Goal: Communication & Community: Connect with others

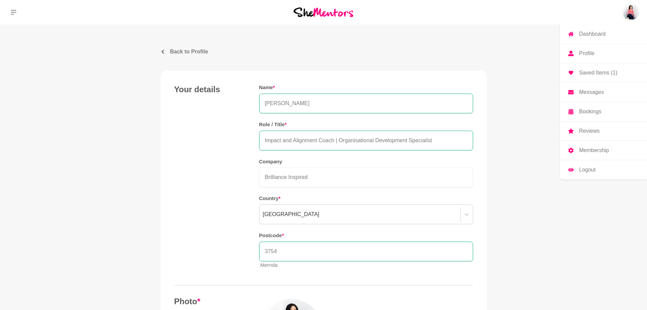
click at [625, 17] on img at bounding box center [631, 12] width 16 height 16
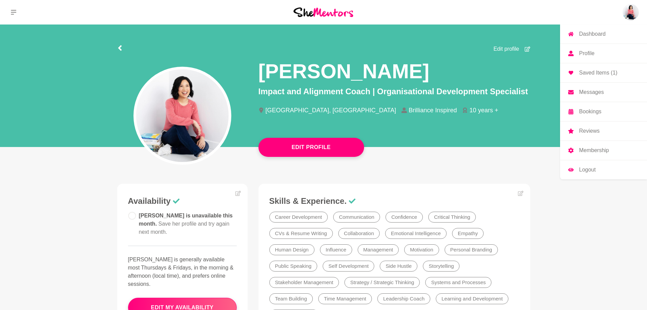
click at [591, 92] on p "Messages" at bounding box center [591, 91] width 25 height 5
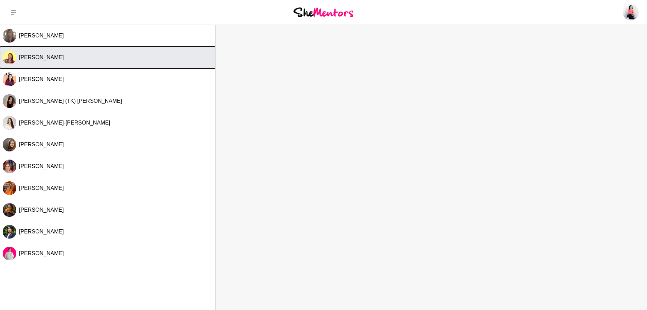
click at [71, 56] on div "[PERSON_NAME]" at bounding box center [116, 57] width 194 height 7
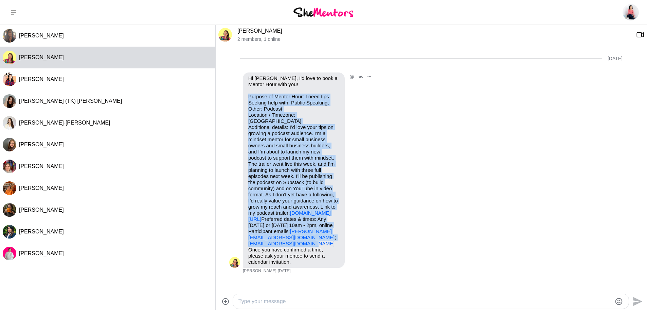
drag, startPoint x: 247, startPoint y: 95, endPoint x: 322, endPoint y: 238, distance: 161.3
click at [322, 238] on div "Hi [PERSON_NAME], I'd love to book a Mentor Hour with you! Purpose of Mentor Ho…" at bounding box center [294, 169] width 102 height 195
copy p "Purpose of Mentor Hour: I need tips Seeking help with: Public Speaking, Other: …"
drag, startPoint x: 283, startPoint y: 30, endPoint x: 233, endPoint y: 31, distance: 50.3
click at [233, 31] on div "[PERSON_NAME] 2 members , 1 online" at bounding box center [432, 35] width 432 height 20
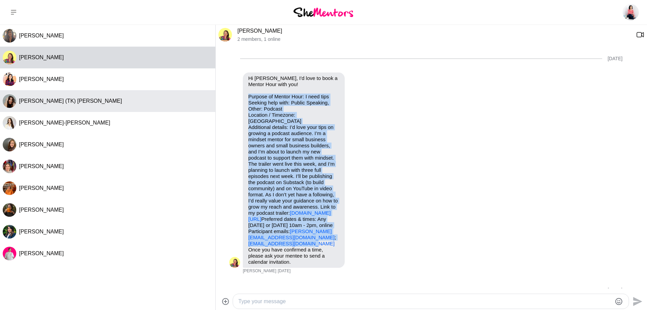
copy div "[PERSON_NAME]"
